Goal: Information Seeking & Learning: Learn about a topic

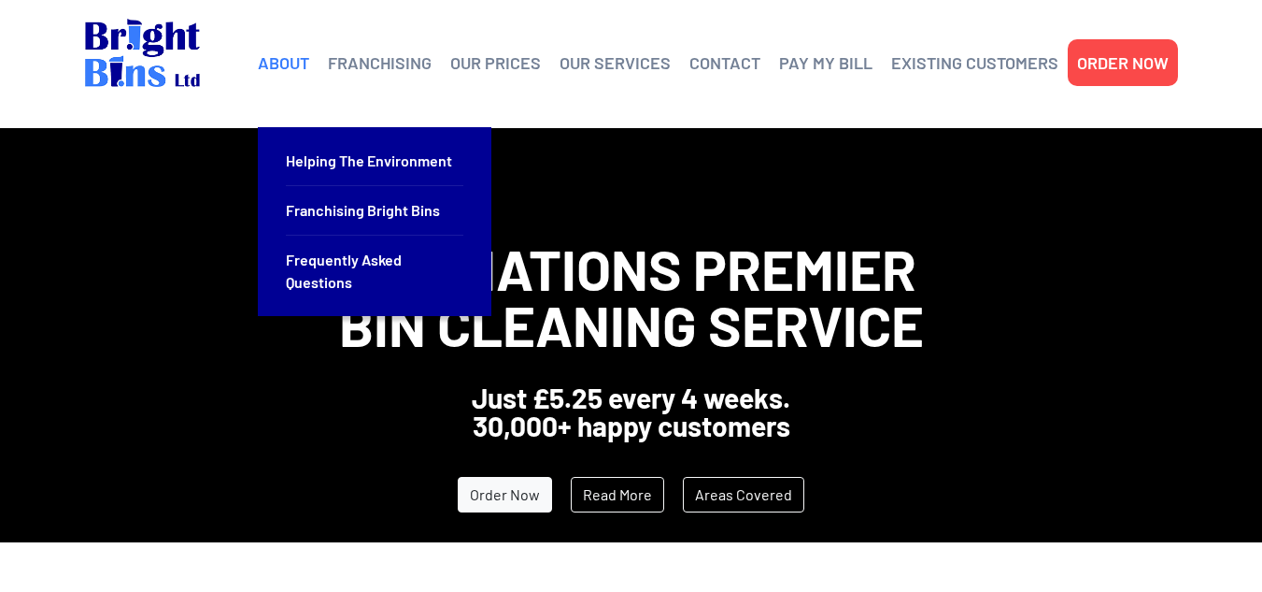
click at [307, 69] on link "ABOUT" at bounding box center [283, 63] width 51 height 28
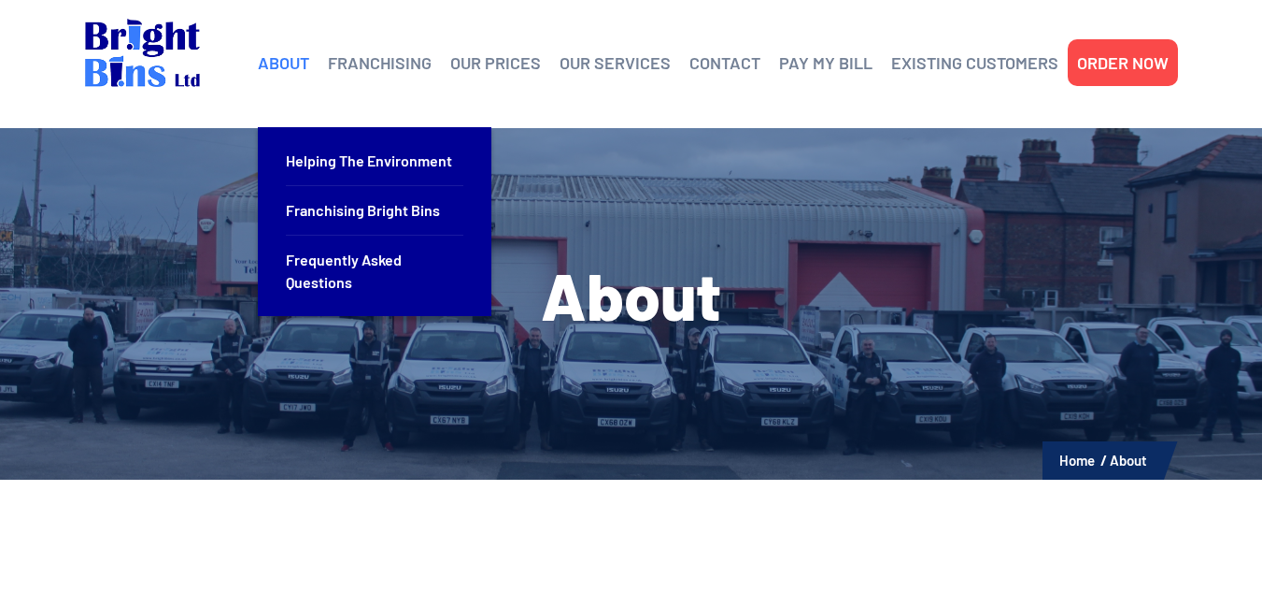
click at [295, 64] on link "ABOUT" at bounding box center [283, 63] width 51 height 28
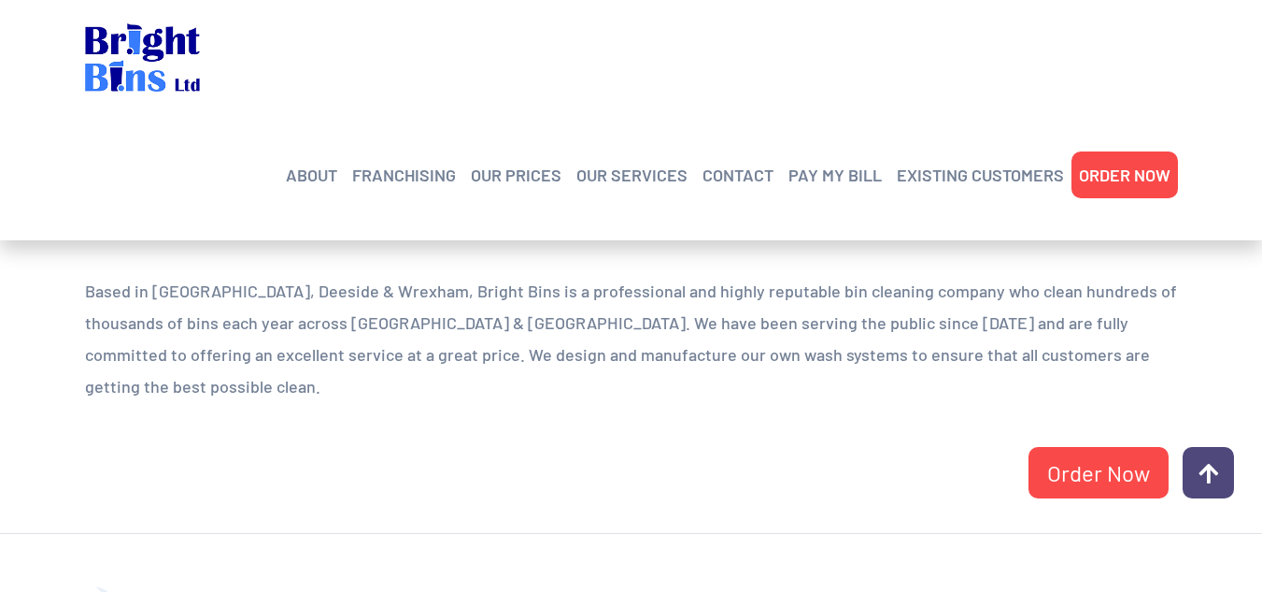
scroll to position [268, 0]
